Goal: Feedback & Contribution: Submit feedback/report problem

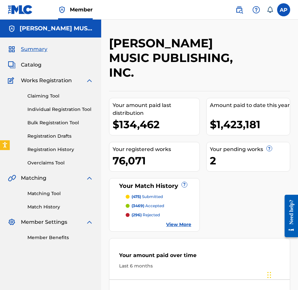
click at [67, 98] on link "Claiming Tool" at bounding box center [60, 96] width 66 height 7
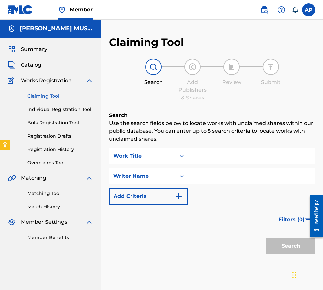
click at [169, 165] on div "SearchWithCriteriac59f86f7-54f1-47cb-87e1-c972bb4c79d4 Work Title SearchWithCri…" at bounding box center [212, 176] width 206 height 57
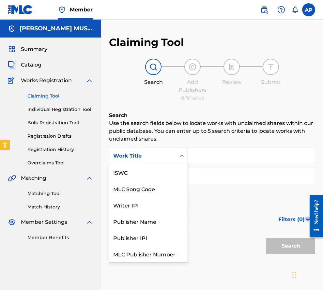
click at [167, 163] on div "Work Title" at bounding box center [148, 156] width 79 height 16
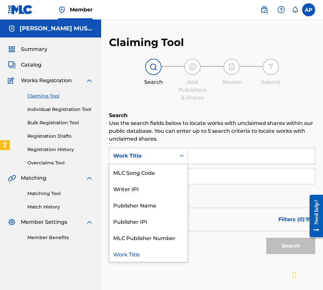
click at [200, 157] on input "Search Form" at bounding box center [251, 156] width 127 height 16
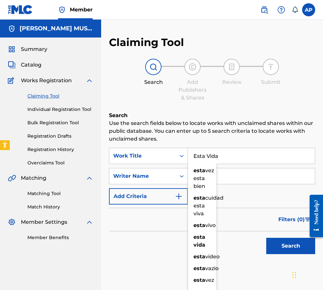
type input "Esta Vida"
click at [266, 238] on button "Search" at bounding box center [290, 246] width 49 height 16
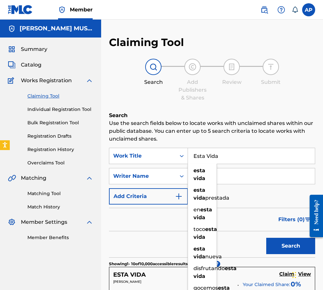
click at [242, 133] on p "Use the search fields below to locate works with unclaimed shares within our pu…" at bounding box center [212, 132] width 206 height 24
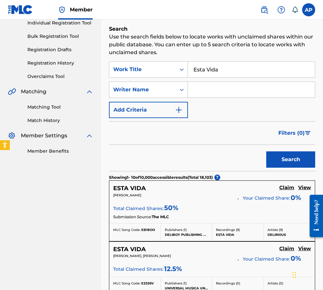
scroll to position [87, 0]
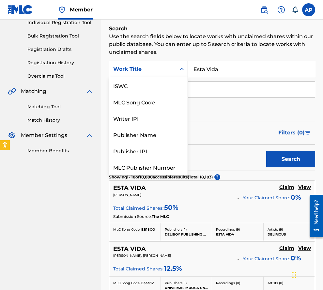
click at [127, 72] on div "Work Title" at bounding box center [142, 69] width 59 height 8
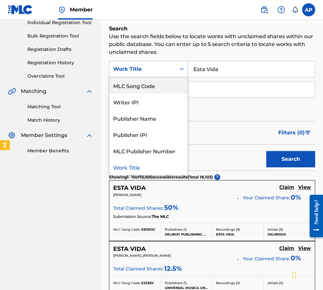
click at [160, 91] on div "MLC Song Code" at bounding box center [148, 85] width 78 height 16
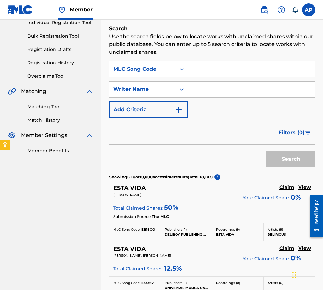
click at [194, 71] on input "Search Form" at bounding box center [251, 69] width 127 height 16
paste input "E0809Y"
type input "E0809Y"
click at [266, 151] on button "Search" at bounding box center [290, 159] width 49 height 16
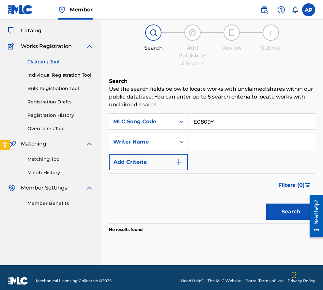
scroll to position [34, 0]
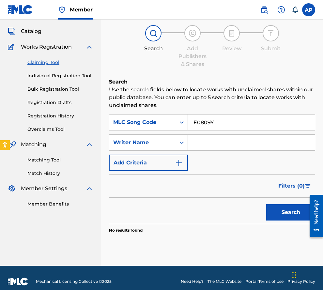
click at [52, 129] on link "Overclaims Tool" at bounding box center [60, 129] width 66 height 7
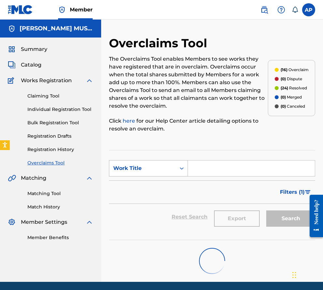
click at [172, 163] on div "Work Title" at bounding box center [142, 168] width 67 height 12
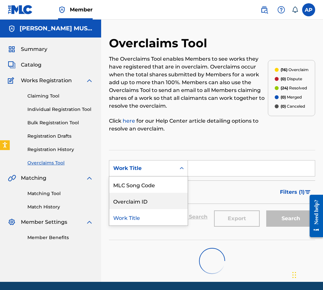
click at [178, 196] on div "Overclaim ID" at bounding box center [148, 201] width 78 height 16
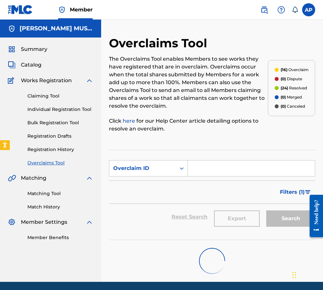
click at [203, 164] on input "Search Form" at bounding box center [251, 169] width 127 height 16
paste input "26608702781"
type input "26608702781"
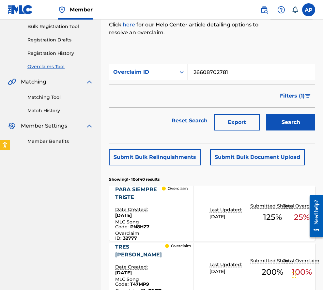
scroll to position [109, 0]
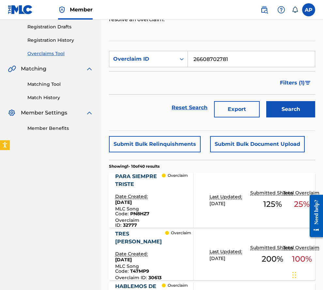
click at [232, 60] on input "26608702781" at bounding box center [251, 59] width 127 height 16
click at [266, 101] on button "Search" at bounding box center [290, 109] width 49 height 16
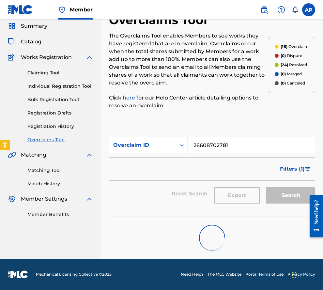
scroll to position [31, 0]
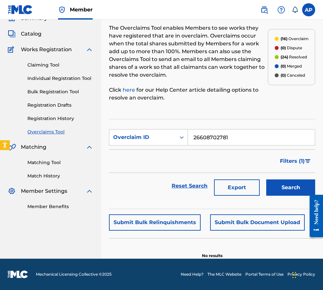
click at [53, 68] on link "Claiming Tool" at bounding box center [60, 65] width 66 height 7
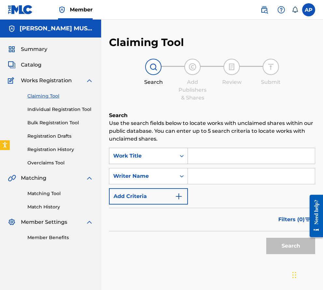
click at [160, 162] on div "Work Title" at bounding box center [142, 156] width 67 height 12
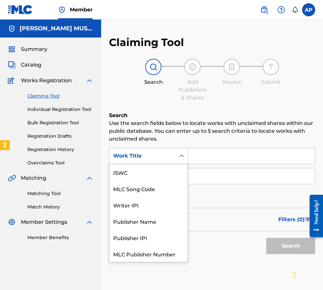
scroll to position [16, 0]
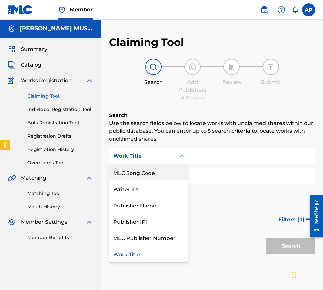
click at [159, 170] on div "MLC Song Code" at bounding box center [148, 172] width 78 height 16
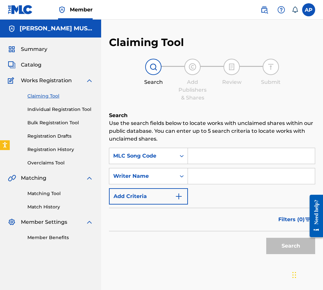
click at [193, 159] on input "Search Form" at bounding box center [251, 156] width 127 height 16
paste input "26608702781"
type input "26608702781"
click at [266, 238] on button "Search" at bounding box center [290, 246] width 49 height 16
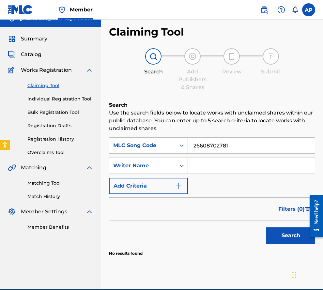
scroll to position [0, 0]
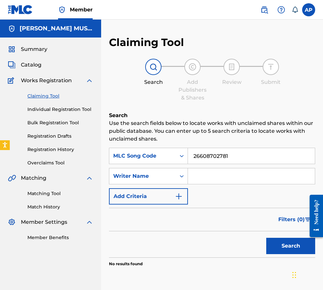
click at [280, 8] on img at bounding box center [282, 10] width 8 height 8
click at [279, 22] on link "Contact us" at bounding box center [282, 28] width 56 height 16
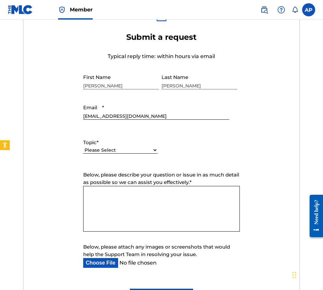
scroll to position [238, 0]
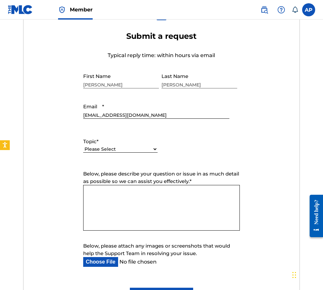
click at [113, 148] on select "Please Select I need help with my account I need help with managing my catalog …" at bounding box center [120, 149] width 74 height 7
select select "I need help with managing my catalog"
click at [83, 146] on select "Please Select I need help with my account I need help with managing my catalog …" at bounding box center [120, 149] width 74 height 7
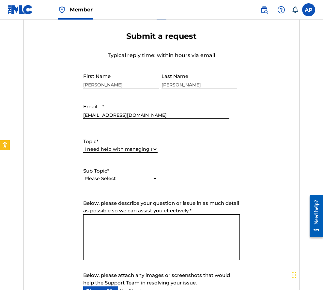
scroll to position [280, 0]
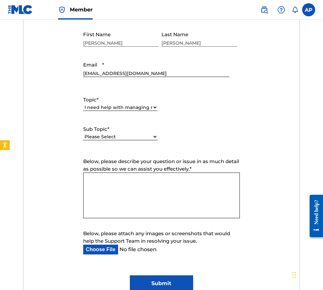
click at [111, 139] on select "Please Select I need help with CWR I need help registering my work(s) in The ML…" at bounding box center [120, 137] width 74 height 7
select select "I need help with a conflict or overclaim"
click at [83, 134] on select "Please Select I need help with CWR I need help registering my work(s) in The ML…" at bounding box center [120, 137] width 74 height 7
click at [135, 183] on textarea "Below, please describe your question or issue in as much detail as possible so …" at bounding box center [161, 196] width 157 height 46
paste textarea "E0809Y"
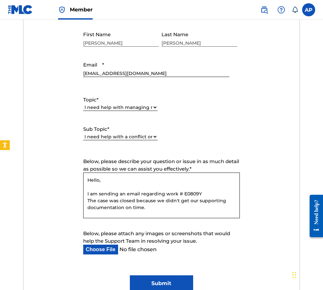
scroll to position [6, 0]
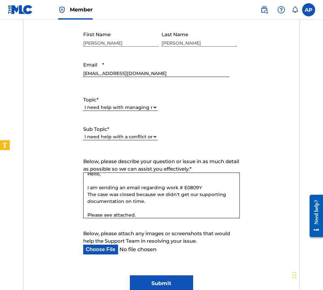
type textarea "Hello, I am sending an email regarding work # E0809Y The case was closed becaus…"
click at [111, 248] on input "Below, please attach any images or screenshots that would help the Support Team…" at bounding box center [156, 250] width 146 height 10
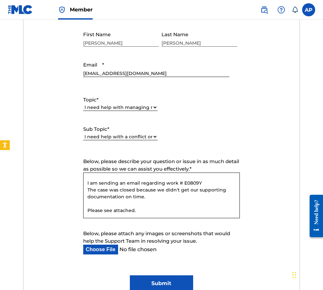
click at [109, 254] on input "Below, please attach any images or screenshots that would help the Support Team…" at bounding box center [156, 250] width 146 height 10
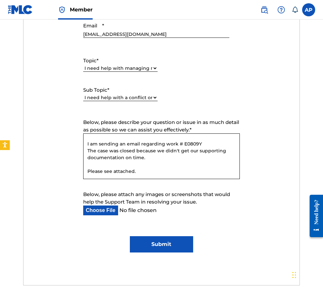
scroll to position [329, 0]
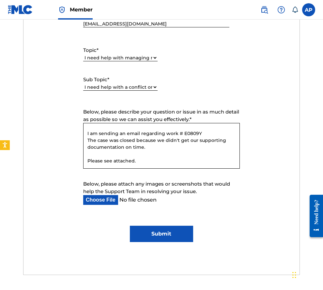
click at [112, 200] on input "Below, please attach any images or screenshots that would help the Support Team…" at bounding box center [156, 200] width 146 height 10
type input "C:\fakepath\[PERSON_NAME] [PERSON_NAME] - ANEXO DOS 03092009_0001.pdf"
click at [174, 151] on textarea "Hello, I am sending an email regarding work # E0809Y The case was closed becaus…" at bounding box center [161, 146] width 157 height 46
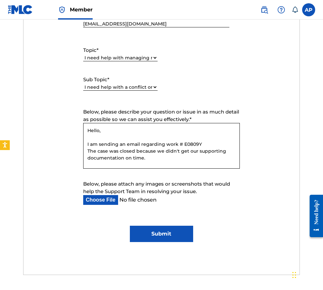
click at [213, 139] on textarea "Hello, I am sending an email regarding work # E0809Y The case was closed becaus…" at bounding box center [161, 146] width 157 height 46
click at [212, 142] on textarea "Hello, I am sending an email regarding work # E0809Y The case was closed becaus…" at bounding box center [161, 146] width 157 height 46
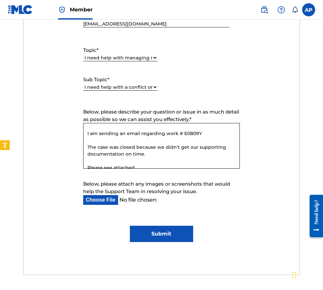
scroll to position [18, 0]
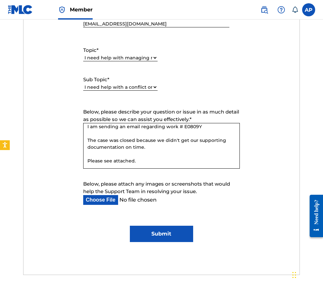
paste textarea "MLC Conflict Procedure ID No. 26608702781"
click at [192, 143] on textarea "Hello, I am sending an email regarding work # E0809Y MLC Conflict Procedure ID …" at bounding box center [161, 146] width 157 height 46
click at [174, 148] on textarea "Hello, I am sending an email regarding work # E0809Y MLC Conflict Procedure ID …" at bounding box center [161, 146] width 157 height 46
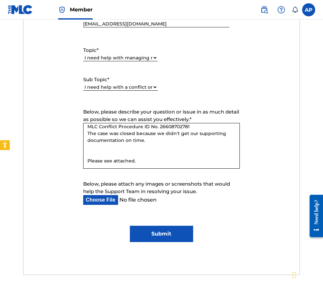
drag, startPoint x: 139, startPoint y: 162, endPoint x: 82, endPoint y: 149, distance: 58.9
click at [82, 149] on fieldset "Below, please describe your question or issue in as much detail as possible so …" at bounding box center [161, 139] width 163 height 62
type textarea "Hello, I am sending an email regarding work # E0809Y MLC Conflict Procedure ID …"
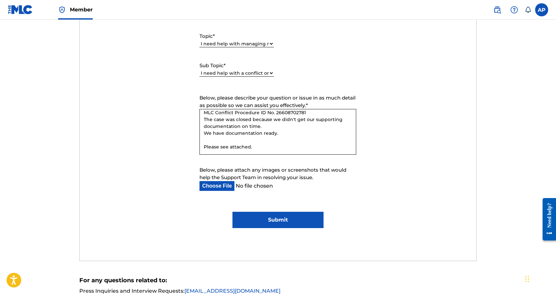
click at [296, 147] on textarea "Hello, I am sending an email regarding work # E0809Y MLC Conflict Procedure ID …" at bounding box center [278, 132] width 157 height 46
click at [216, 187] on input "Below, please attach any images or screenshots that would help the Support Team…" at bounding box center [273, 186] width 146 height 10
type input "C:\fakepath\Esta Vida Supporting Documentation.pdf"
click at [284, 221] on input "Submit" at bounding box center [277, 220] width 91 height 16
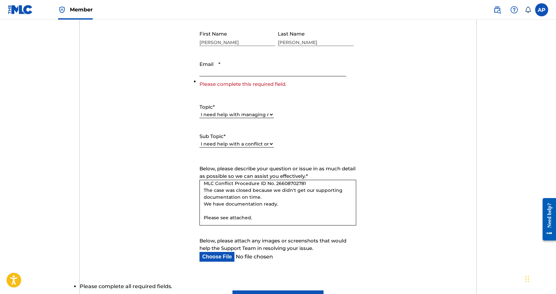
scroll to position [261, 0]
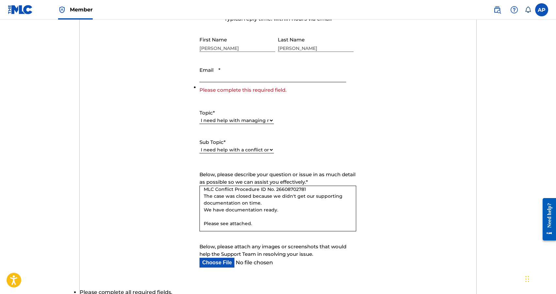
click at [251, 77] on input "Email *" at bounding box center [273, 73] width 146 height 19
type input "[EMAIL_ADDRESS][DOMAIN_NAME]"
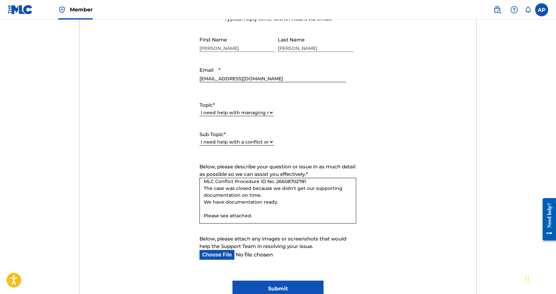
scroll to position [438, 0]
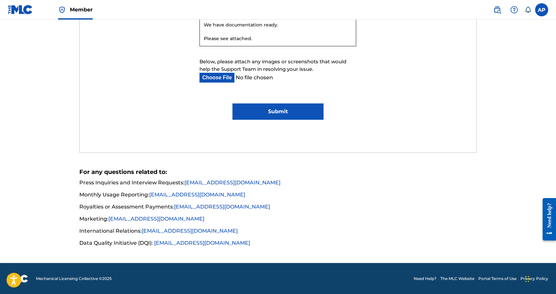
click at [280, 115] on input "Submit" at bounding box center [277, 112] width 91 height 16
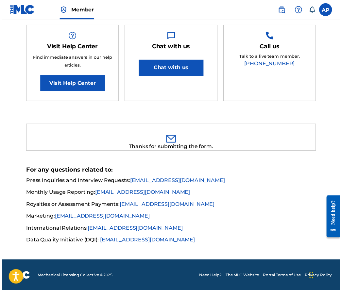
scroll to position [115, 0]
